Goal: Information Seeking & Learning: Understand process/instructions

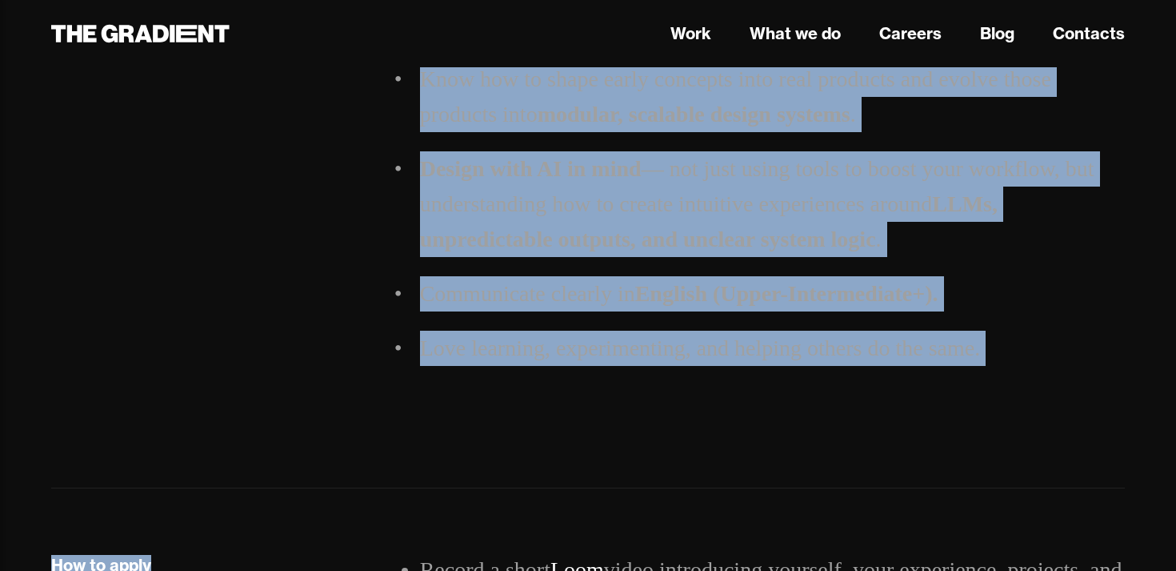
scroll to position [2034, 0]
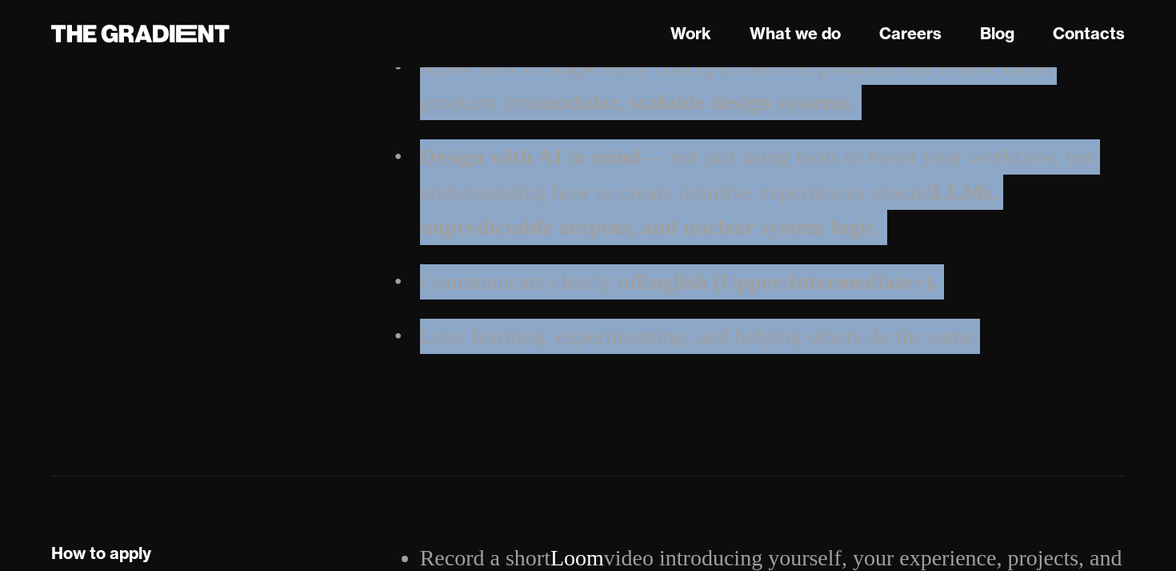
drag, startPoint x: 421, startPoint y: 272, endPoint x: 978, endPoint y: 383, distance: 568.0
copy div "Lo, ip dol Sit Ametcons — a elits-doeiu tempor incidi utl etd MA ali. En Adm Ve…"
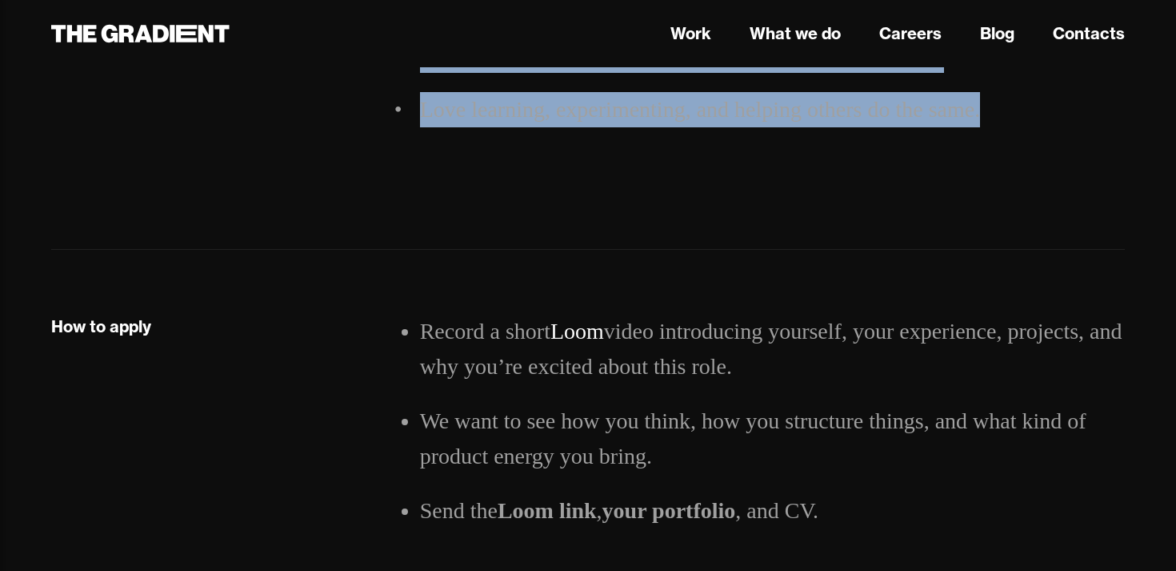
scroll to position [2263, 0]
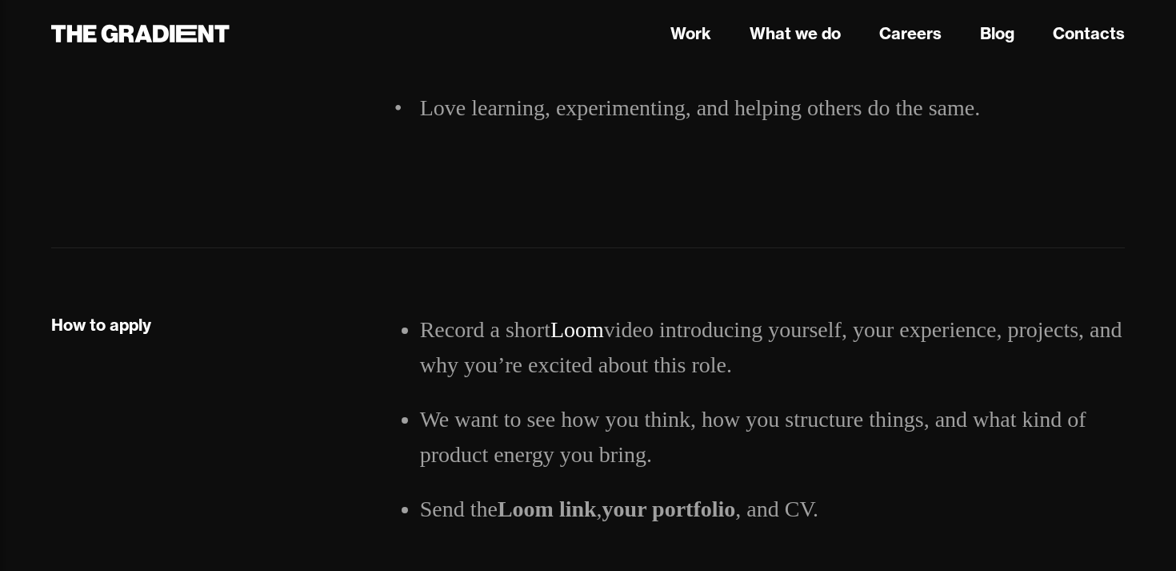
click at [419, 328] on div "Record a short Loom video introducing yourself, your experience, projects, and …" at bounding box center [772, 489] width 737 height 354
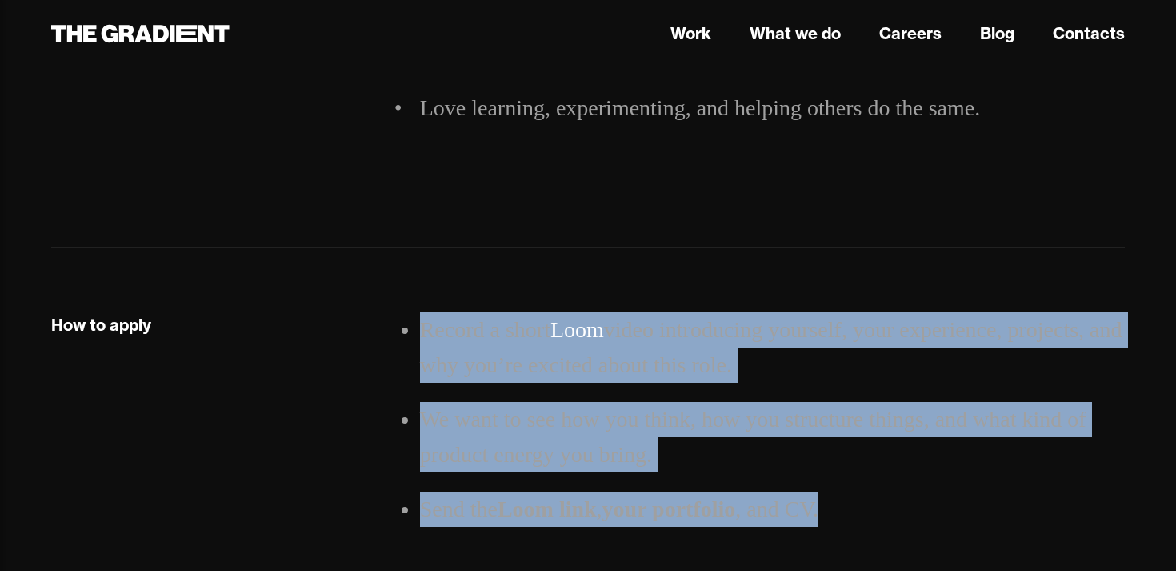
drag, startPoint x: 423, startPoint y: 328, endPoint x: 864, endPoint y: 498, distance: 471.7
click at [864, 498] on ul "Record a short Loom video introducing yourself, your experience, projects, and …" at bounding box center [772, 419] width 705 height 214
copy ul "Record a short Loom video introducing yourself, your experience, projects, and …"
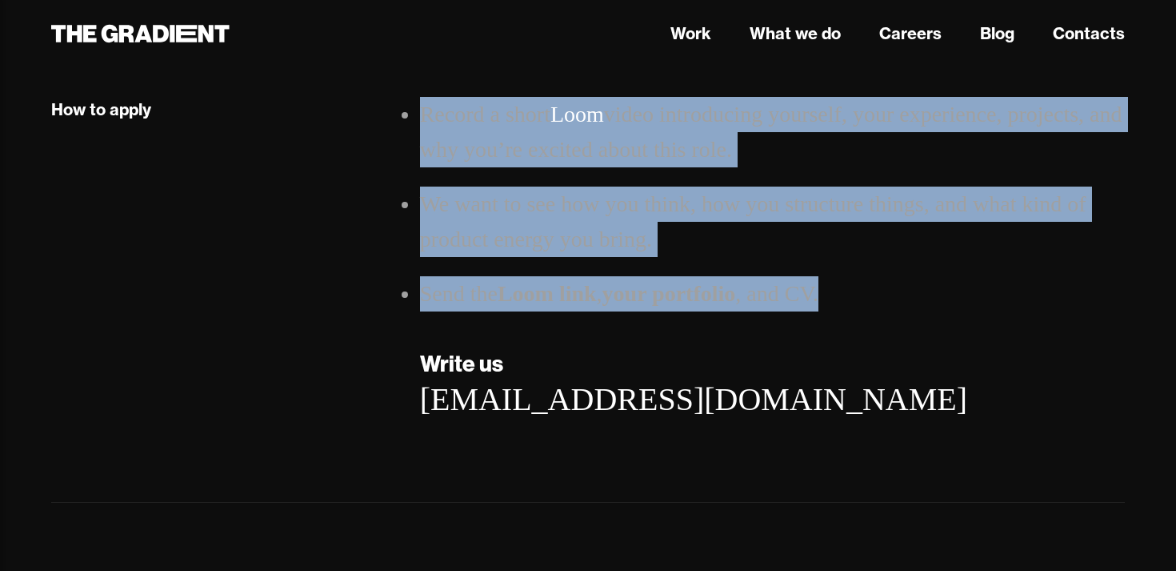
scroll to position [2479, 0]
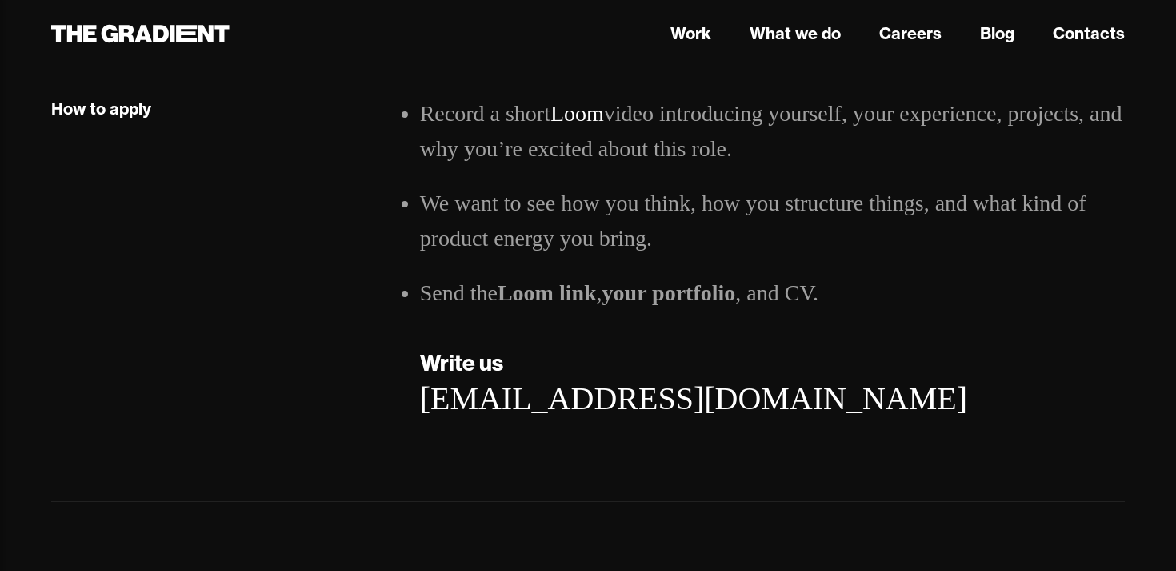
click at [796, 404] on div "[EMAIL_ADDRESS][DOMAIN_NAME]" at bounding box center [772, 398] width 705 height 38
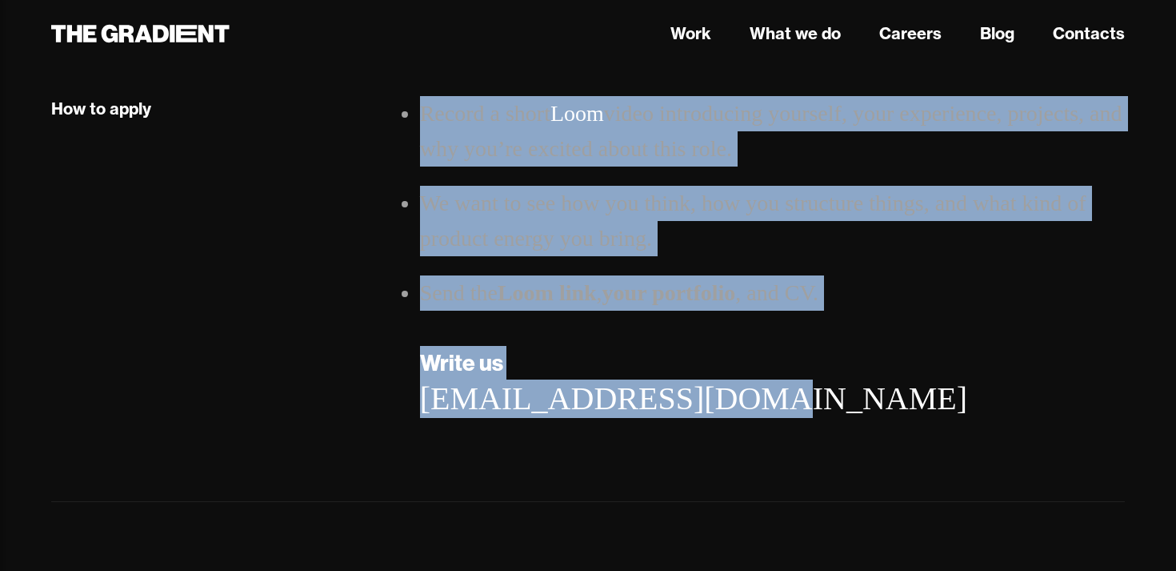
drag, startPoint x: 423, startPoint y: 110, endPoint x: 846, endPoint y: 387, distance: 504.8
click at [846, 387] on div "Record a short Loom video introducing yourself, your experience, projects, and …" at bounding box center [772, 273] width 737 height 354
copy div "Record a short Loom video introducing yourself, your experience, projects, and …"
click at [724, 153] on li "Record a short Loom video introducing yourself, your experience, projects, and …" at bounding box center [772, 131] width 705 height 70
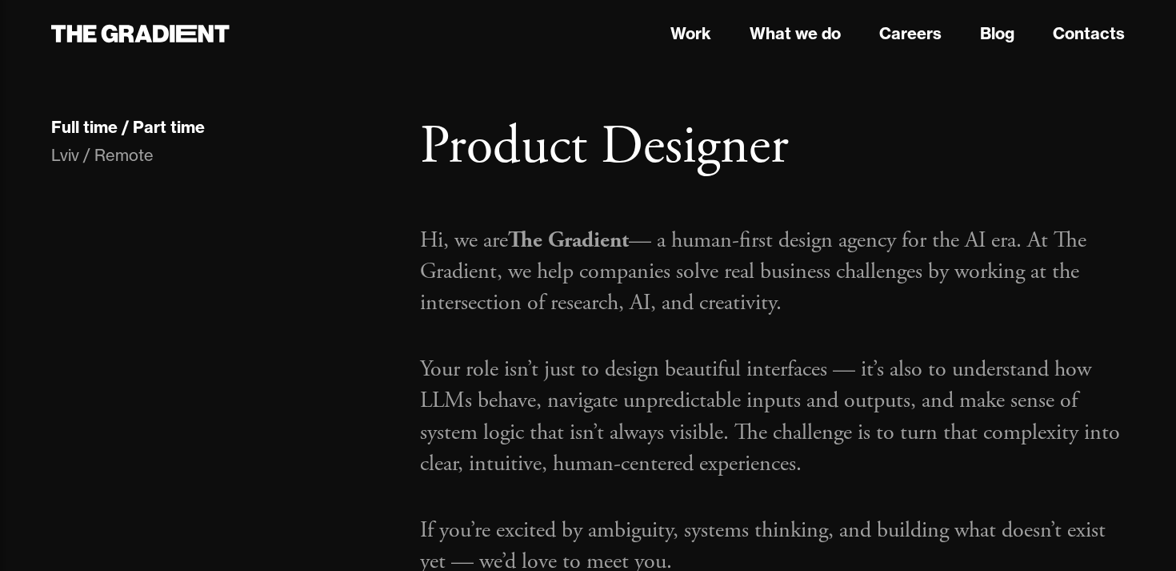
scroll to position [37, 0]
